Goal: Book appointment/travel/reservation

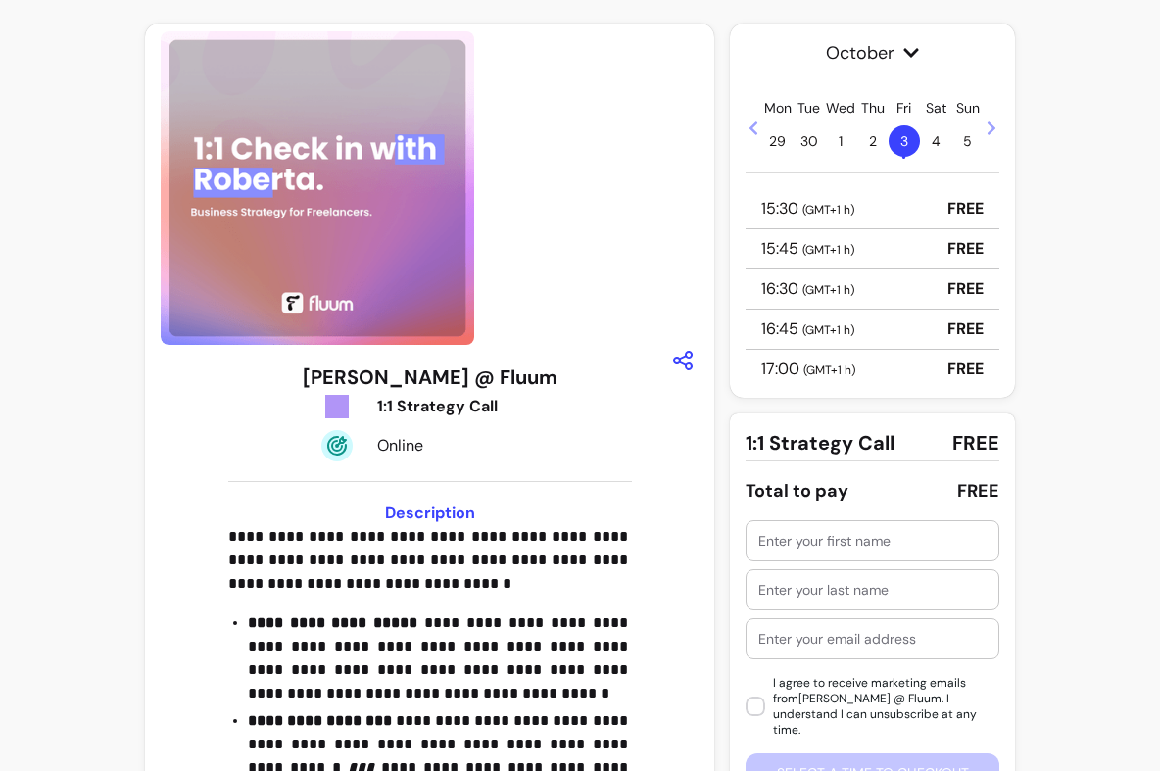
click at [876, 214] on div "15:30 ( GMT+1 h ) FREE" at bounding box center [873, 209] width 254 height 40
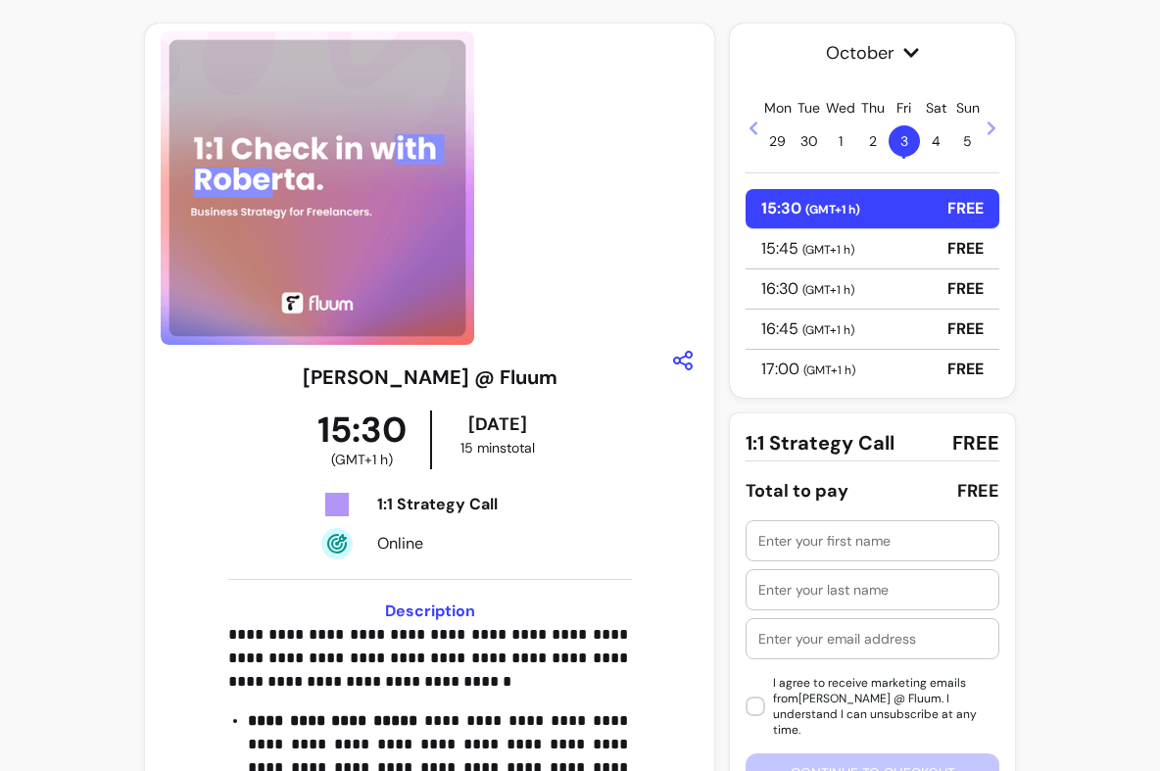
click at [828, 558] on div at bounding box center [873, 540] width 228 height 39
type input "Robi"
type input "[PERSON_NAME]"
click at [764, 532] on input "Robi" at bounding box center [873, 541] width 228 height 20
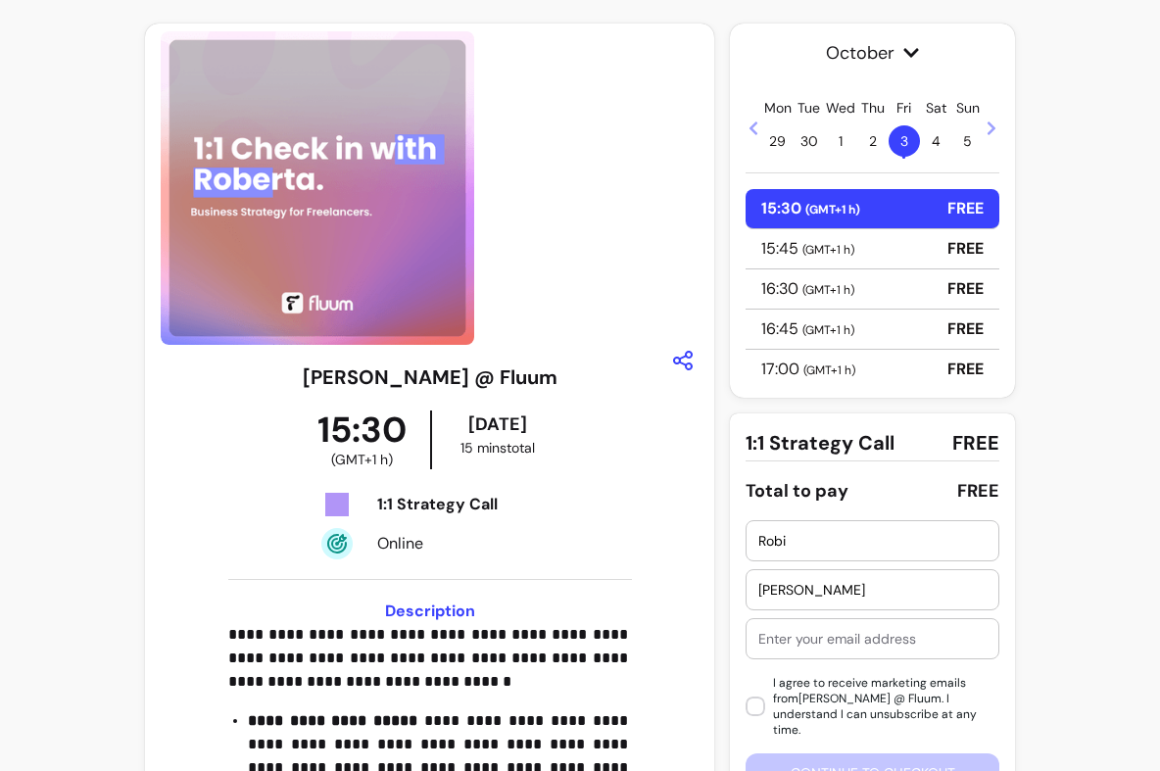
click at [764, 532] on input "Robi" at bounding box center [873, 541] width 228 height 20
type input "Giorgia"
click at [773, 587] on input "[PERSON_NAME]" at bounding box center [873, 590] width 228 height 20
type input "[PERSON_NAME]"
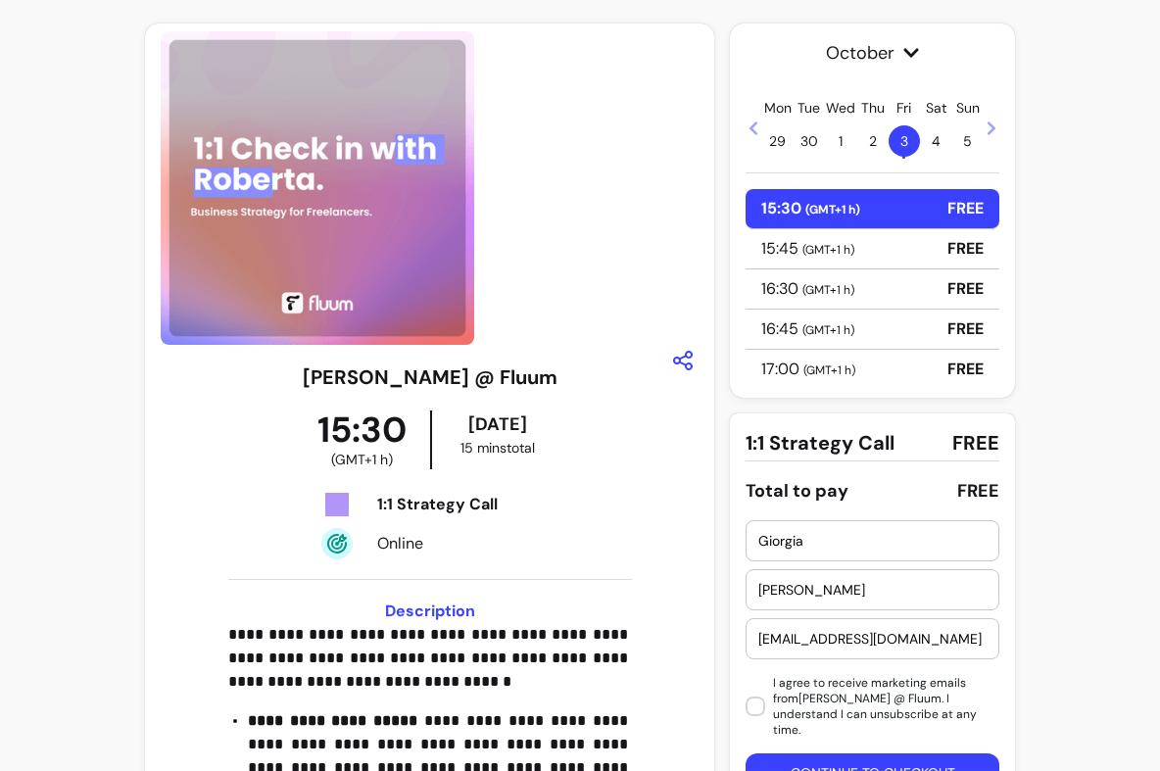
click at [871, 639] on input "[EMAIL_ADDRESS][DOMAIN_NAME]" at bounding box center [873, 639] width 228 height 20
type input "[EMAIL_ADDRESS][DOMAIN_NAME]"
click at [819, 754] on button "Continue to checkout" at bounding box center [873, 773] width 254 height 39
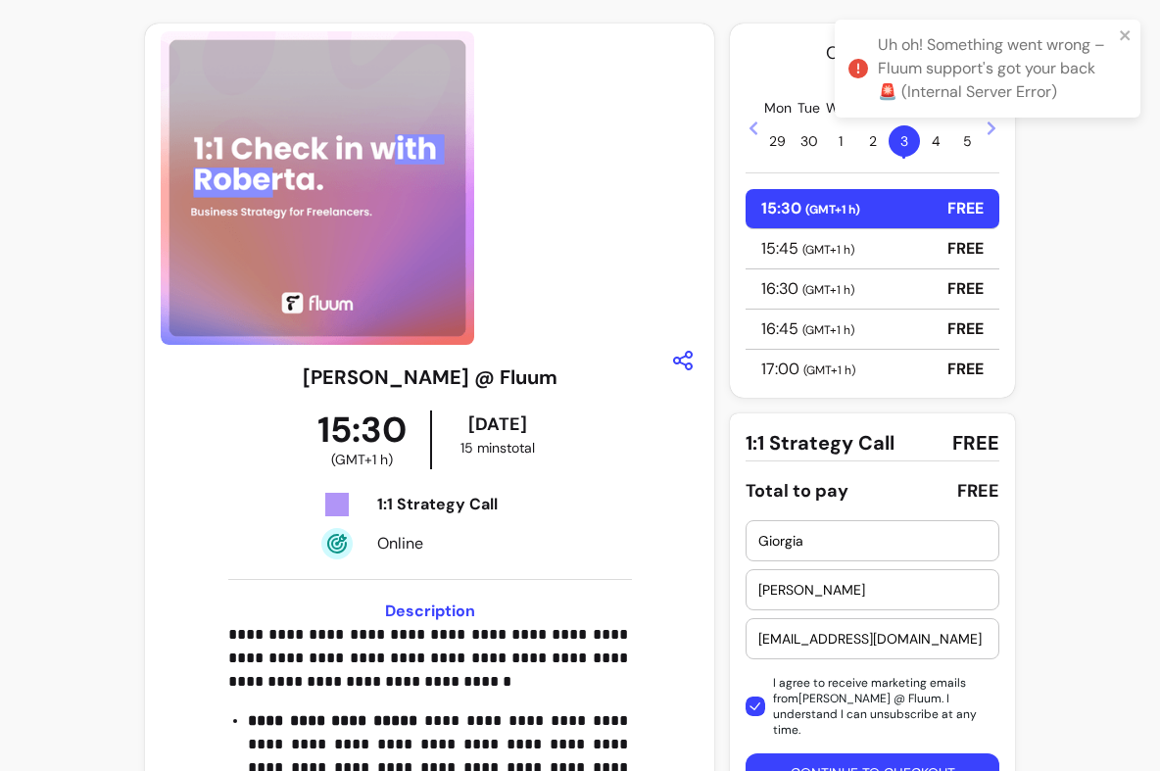
scroll to position [75, 0]
